Goal: Find specific page/section: Find specific page/section

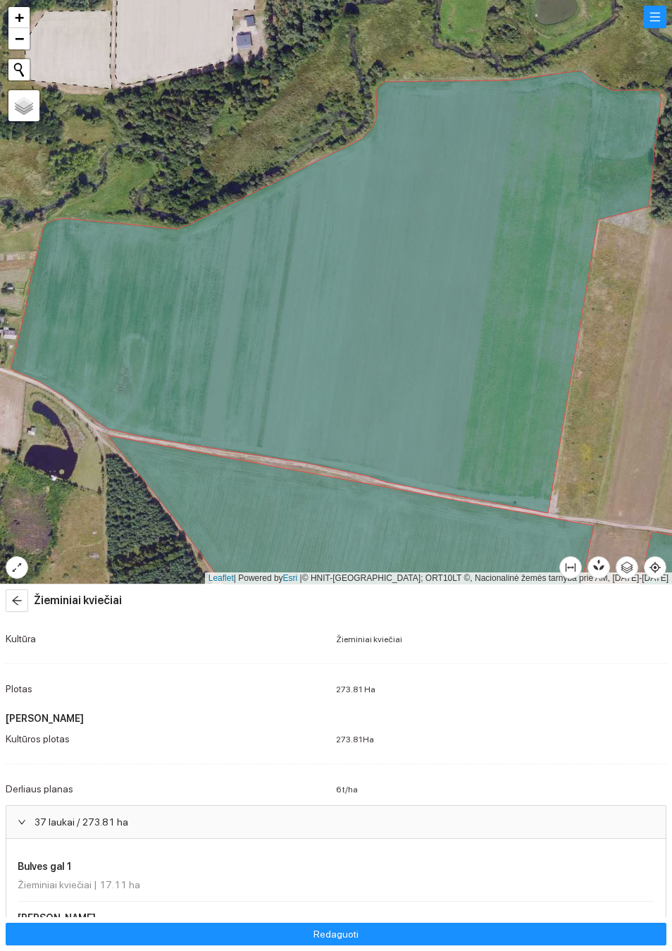
scroll to position [1854, 0]
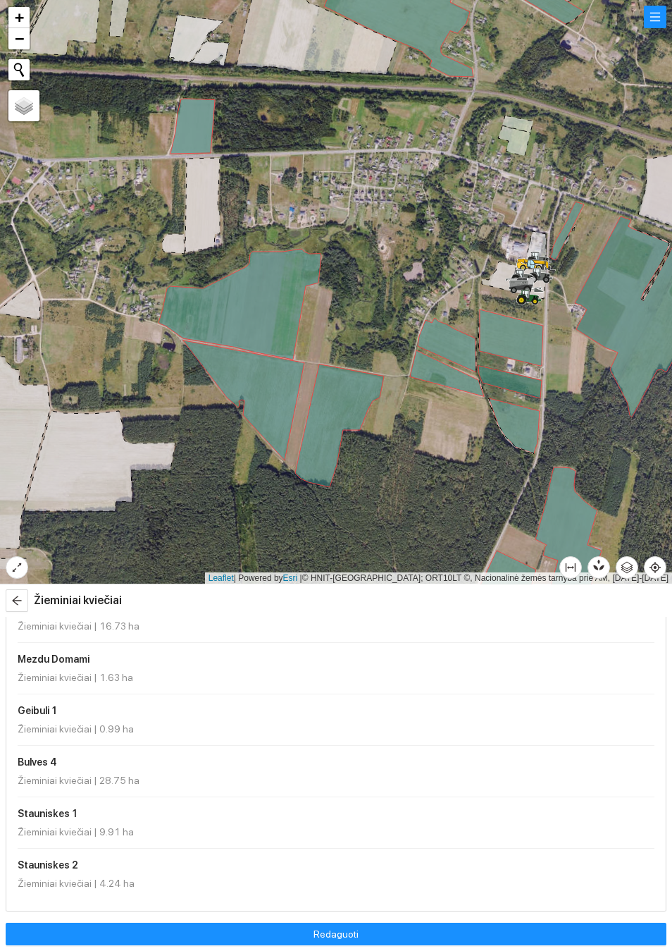
click at [23, 601] on span "arrow-left" at bounding box center [16, 600] width 21 height 11
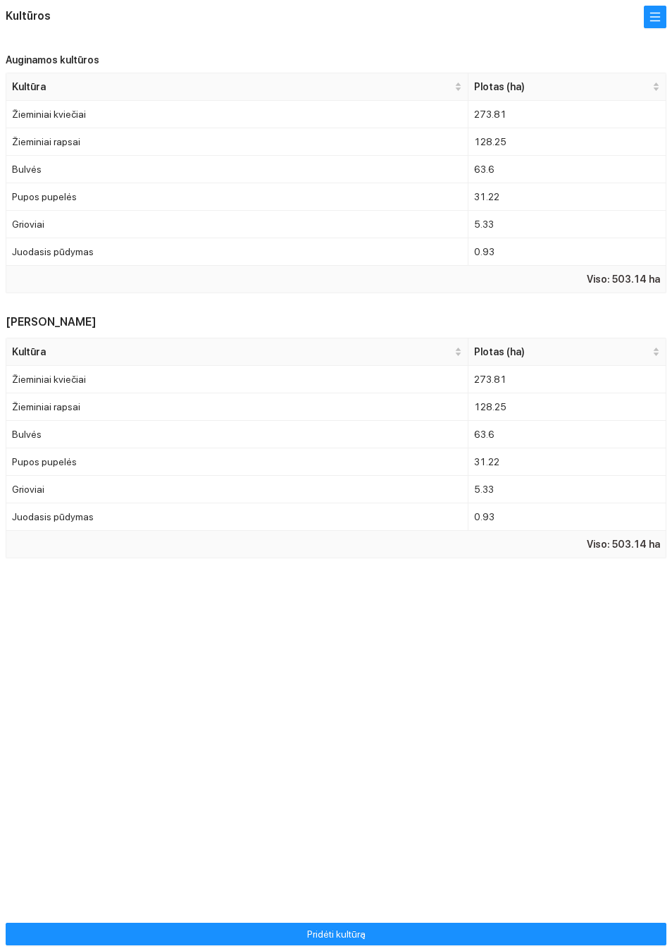
click at [663, 27] on button "button" at bounding box center [655, 17] width 23 height 23
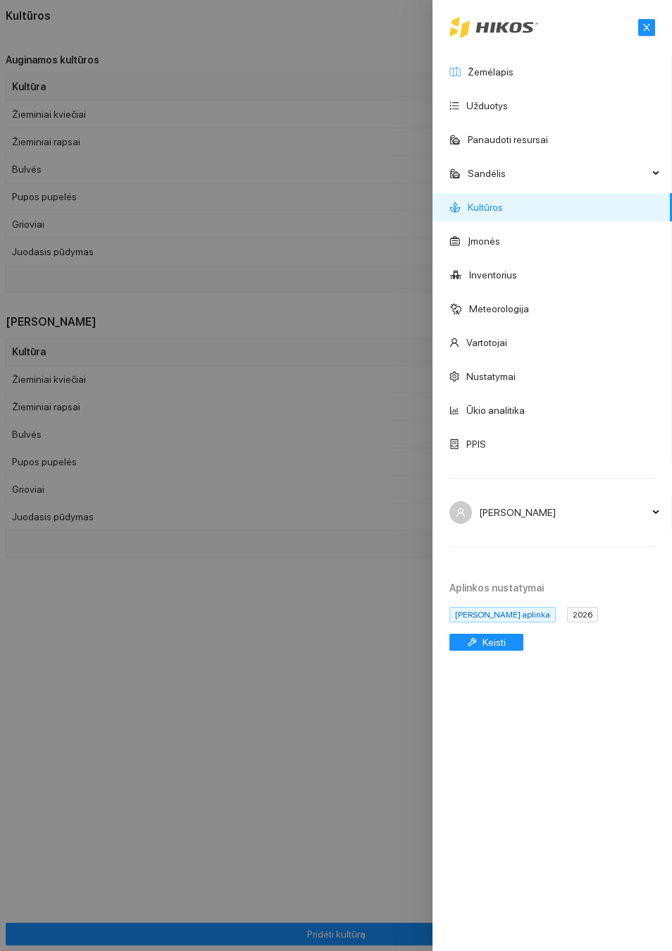
click at [510, 78] on link "Žemėlapis" at bounding box center [491, 71] width 46 height 11
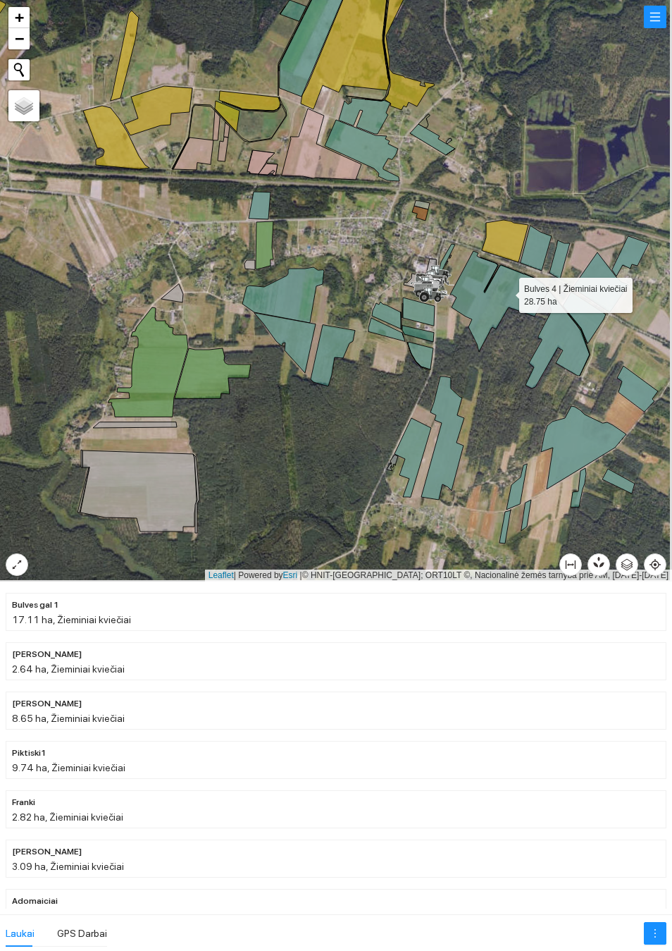
click at [509, 293] on icon at bounding box center [499, 301] width 99 height 101
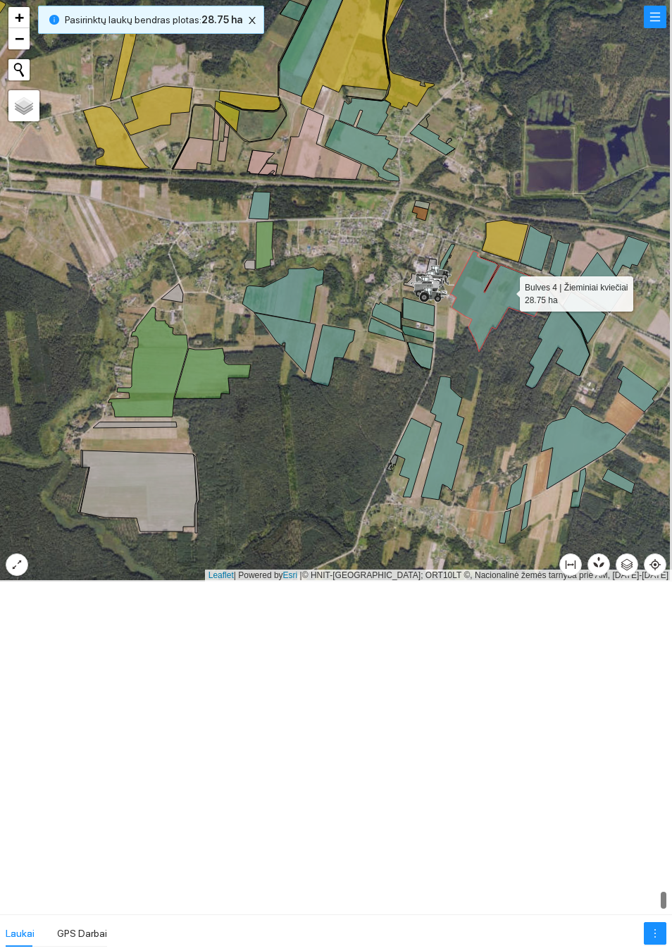
scroll to position [5633, 0]
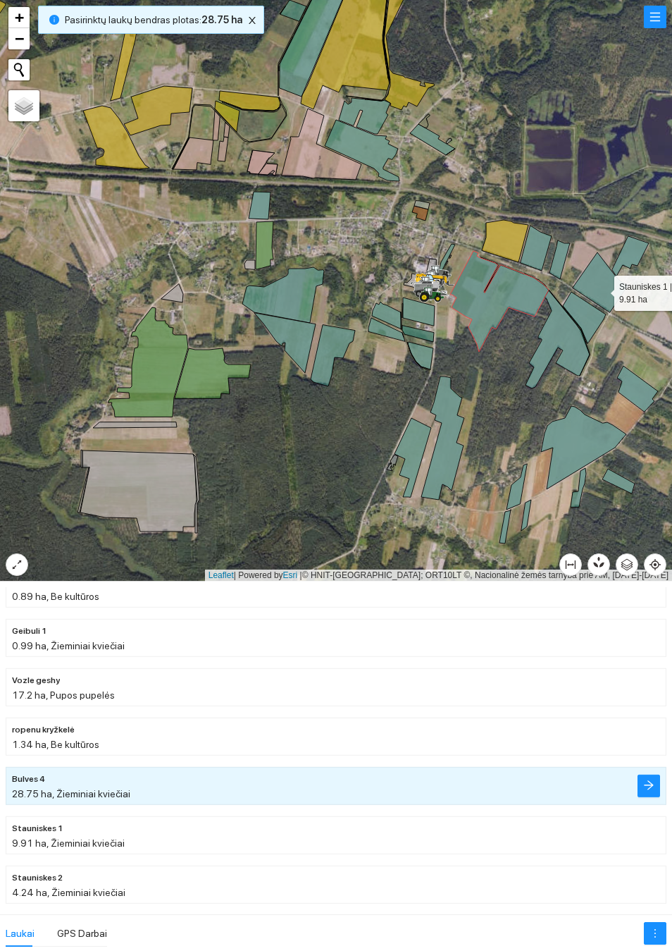
click at [603, 290] on icon at bounding box center [601, 282] width 56 height 60
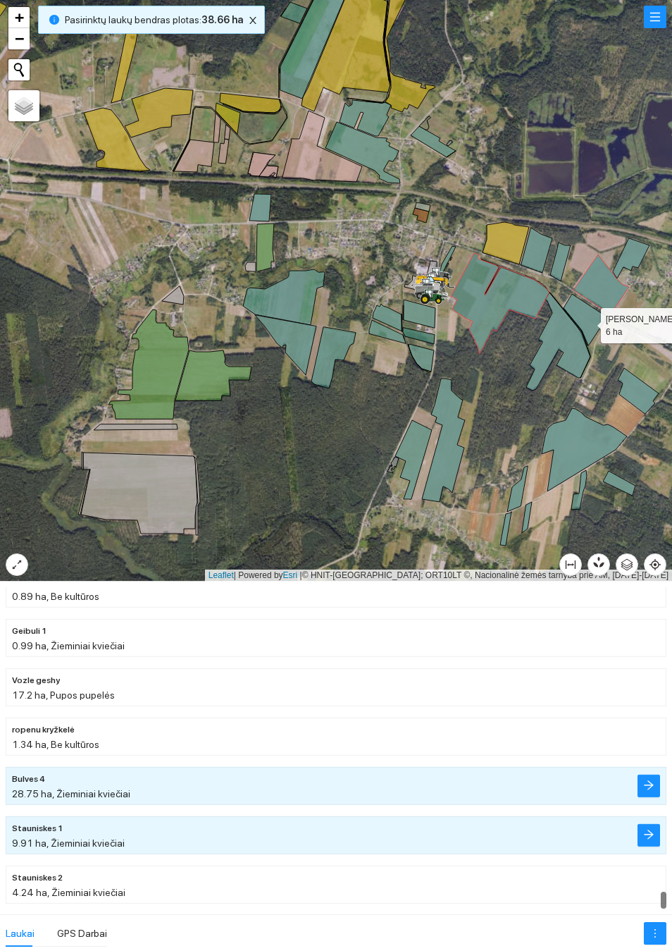
click at [589, 323] on icon at bounding box center [585, 319] width 43 height 51
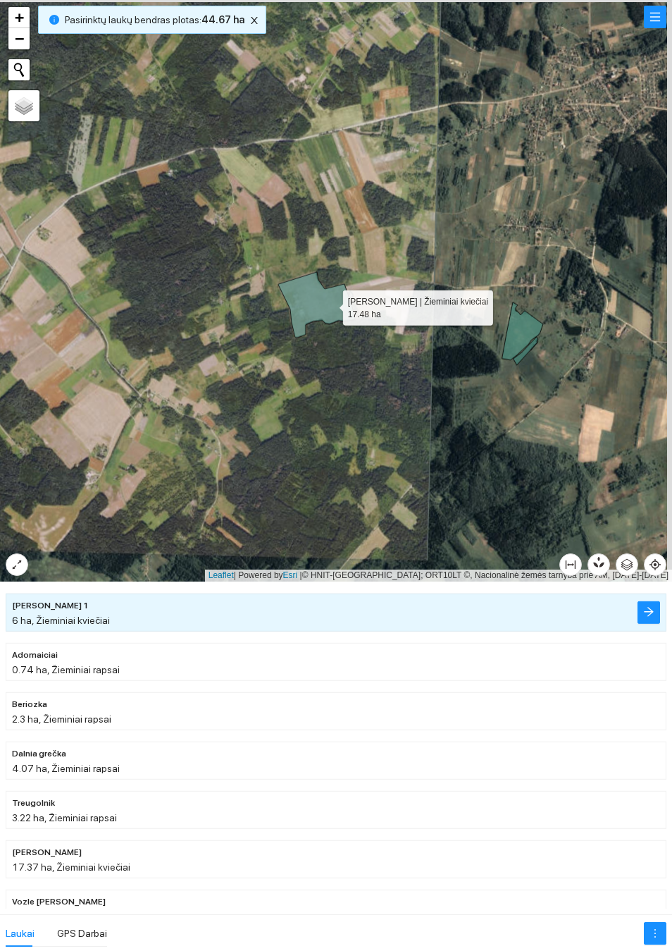
click at [331, 307] on icon at bounding box center [316, 305] width 77 height 66
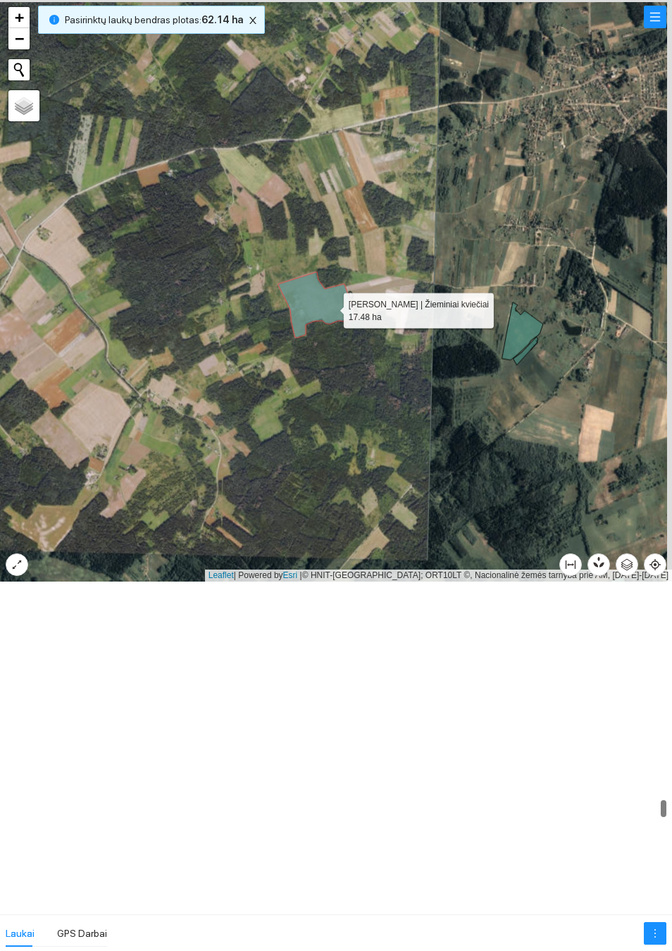
scroll to position [3936, 0]
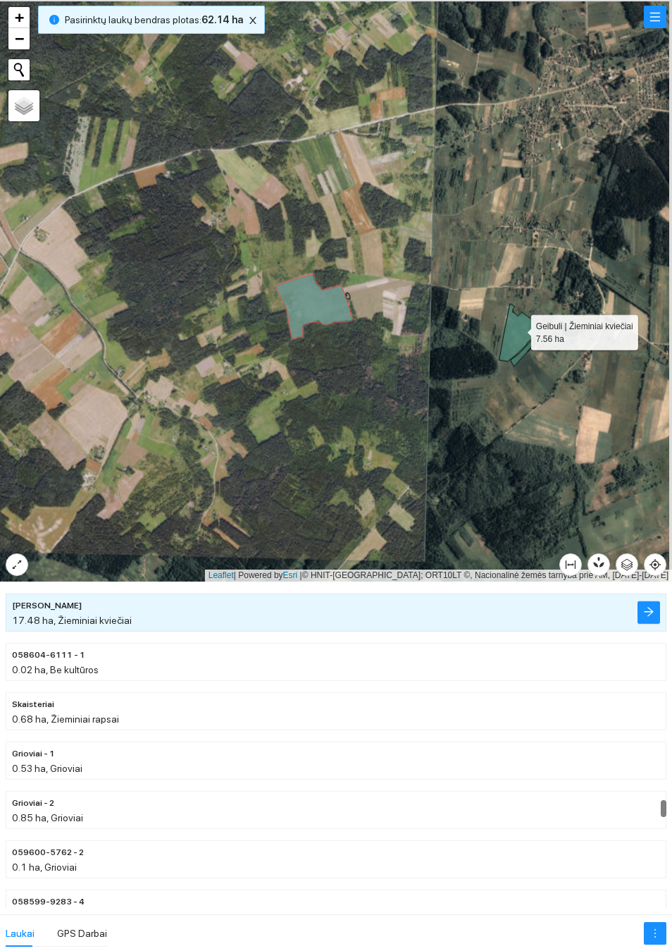
click at [521, 328] on icon at bounding box center [520, 333] width 41 height 58
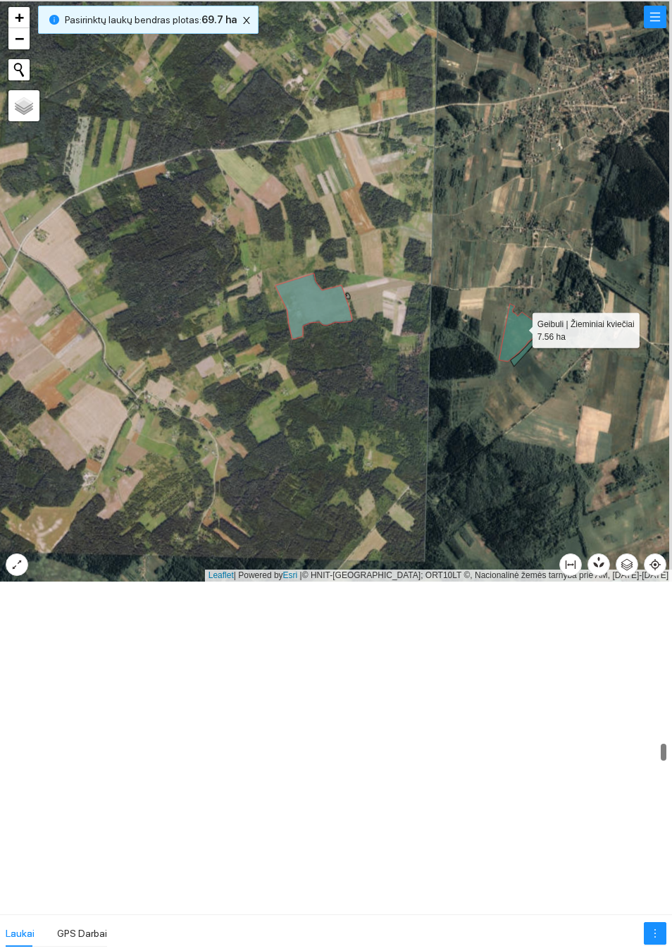
scroll to position [2904, 0]
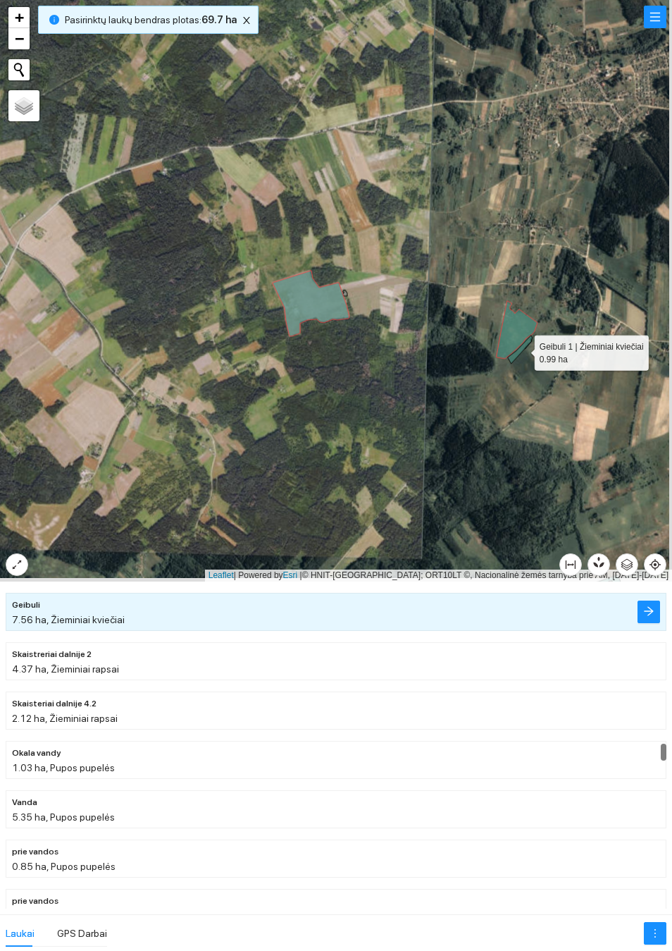
click at [523, 350] on icon at bounding box center [520, 349] width 25 height 28
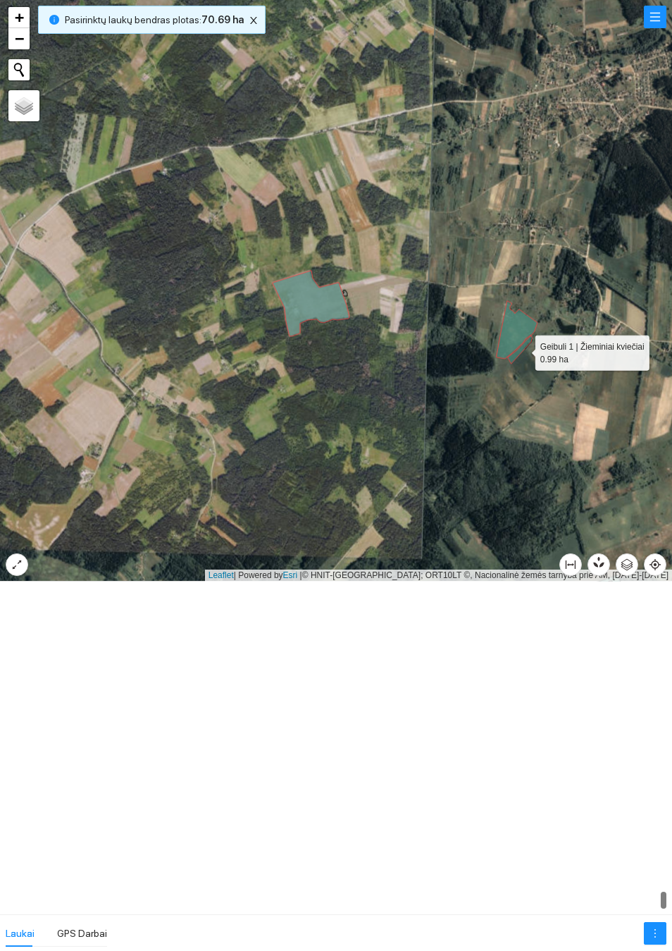
scroll to position [5637, 0]
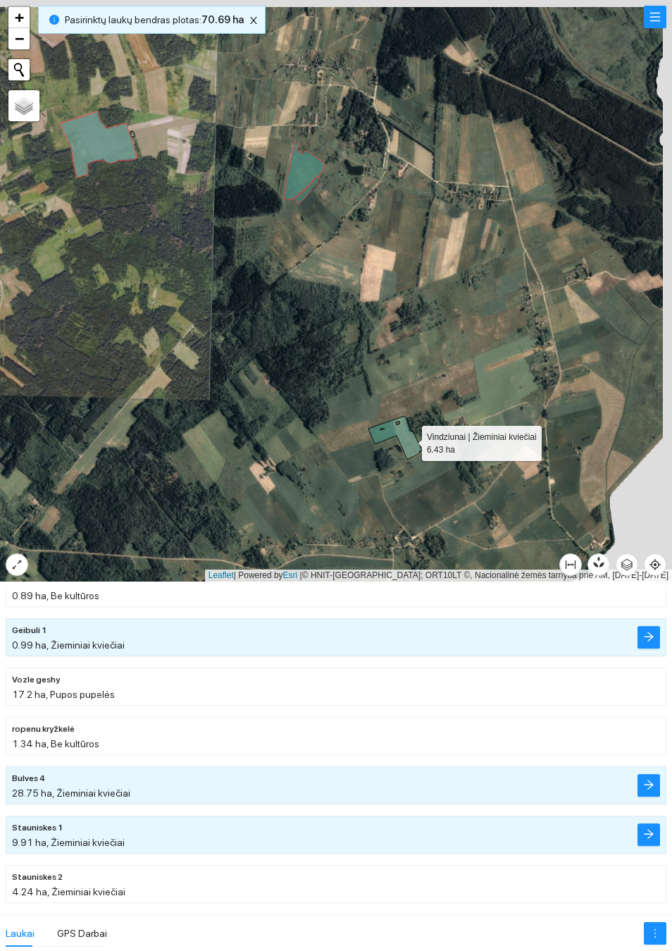
click at [409, 442] on icon at bounding box center [396, 438] width 54 height 44
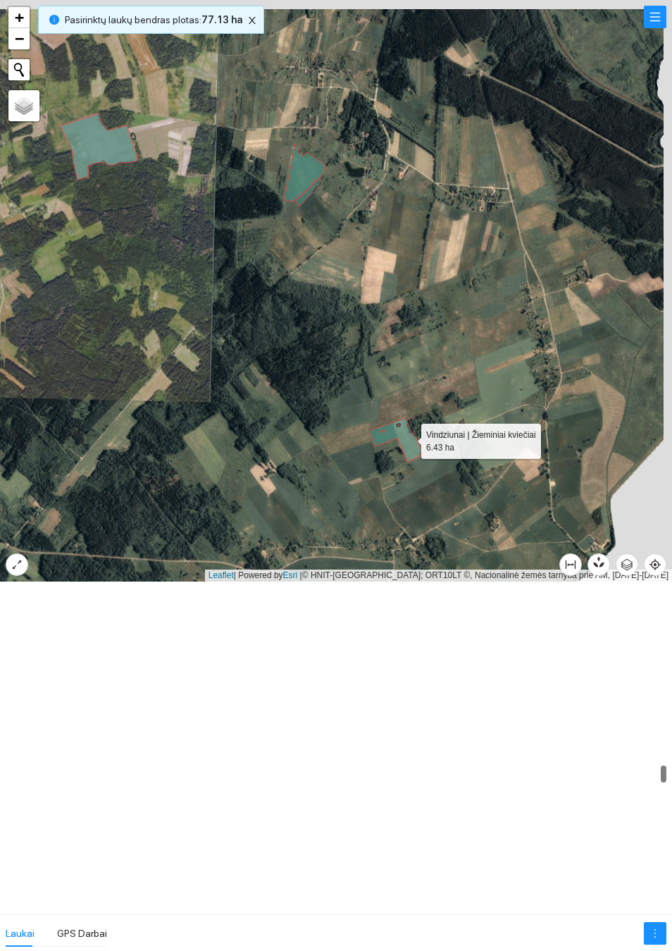
scroll to position [3299, 0]
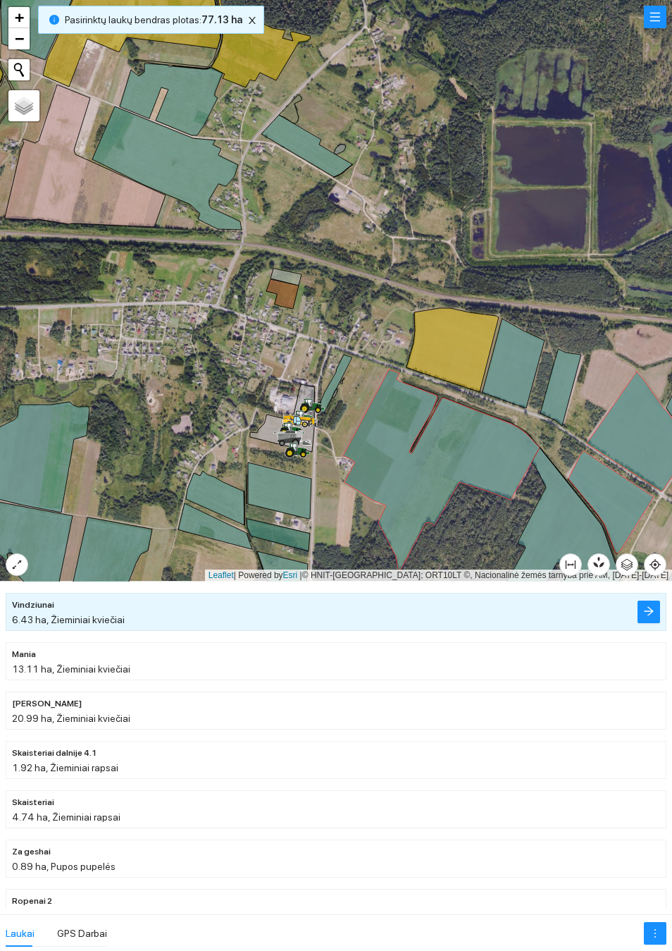
click at [358, 281] on div at bounding box center [336, 290] width 672 height 581
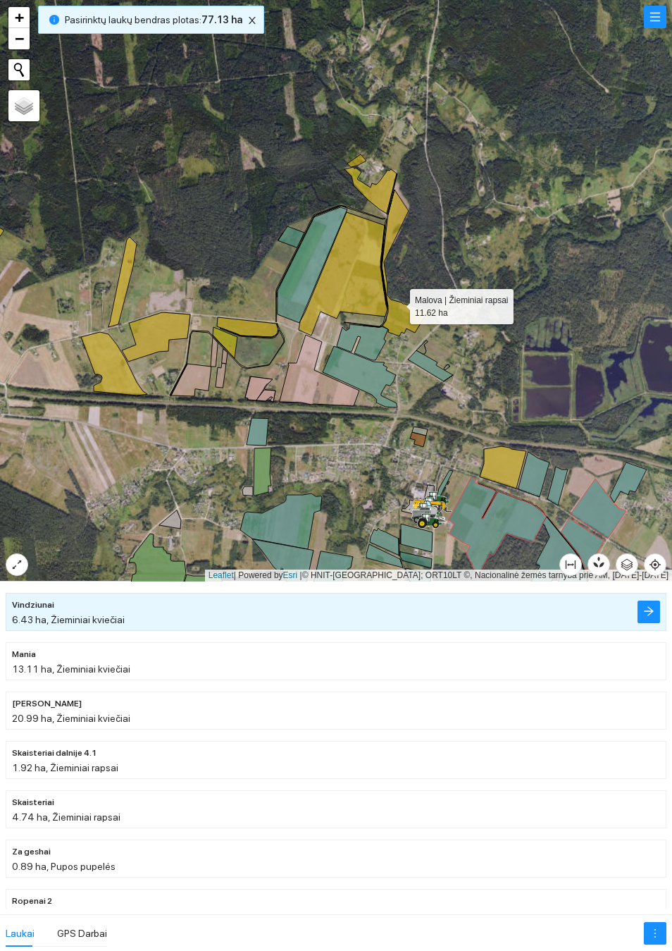
click at [249, 24] on icon "close" at bounding box center [252, 20] width 7 height 7
